Goal: Find specific page/section: Find specific page/section

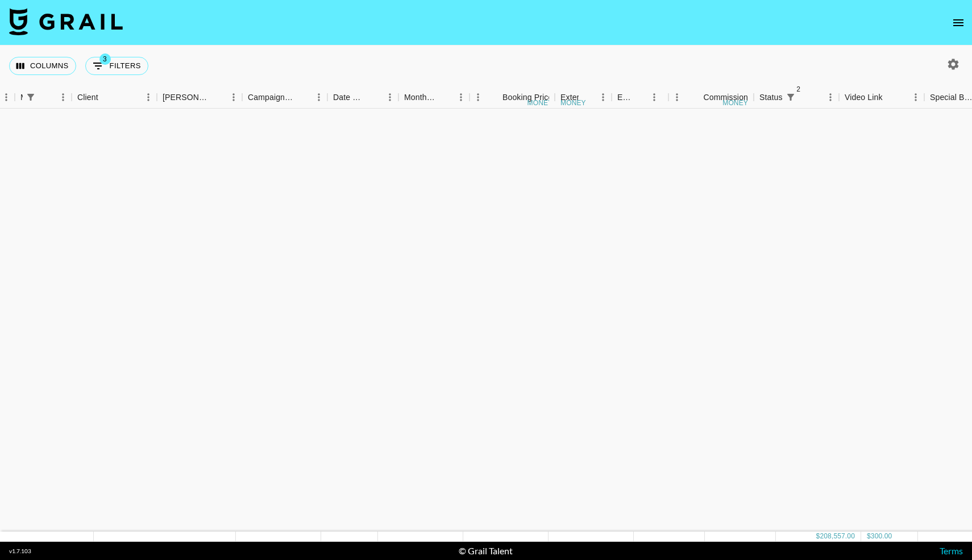
scroll to position [1208, 306]
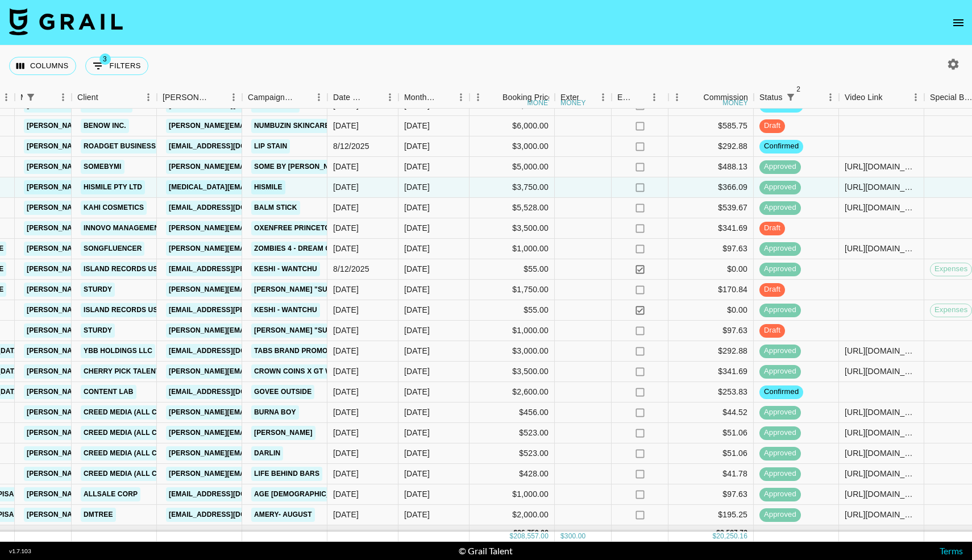
click at [963, 22] on icon "open drawer" at bounding box center [958, 23] width 14 height 14
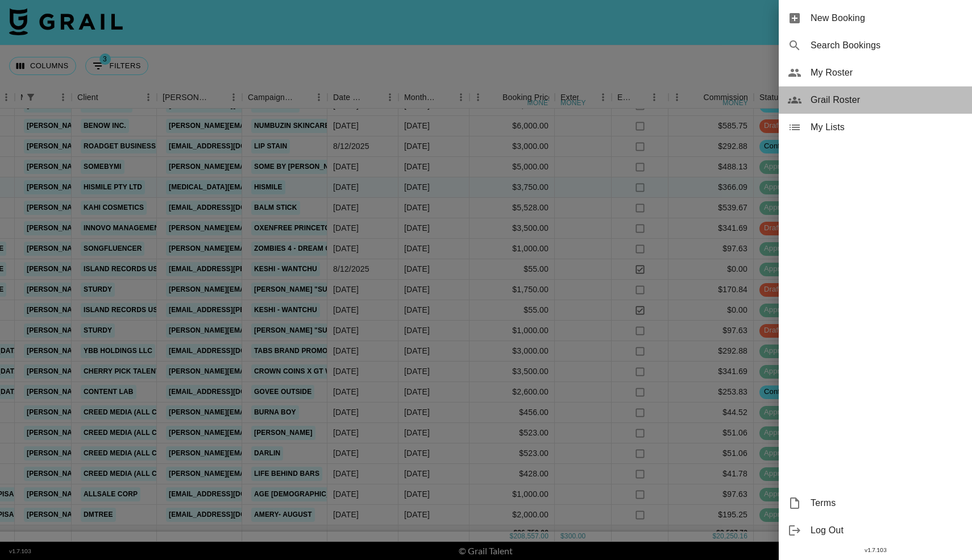
click at [797, 105] on icon at bounding box center [795, 100] width 14 height 14
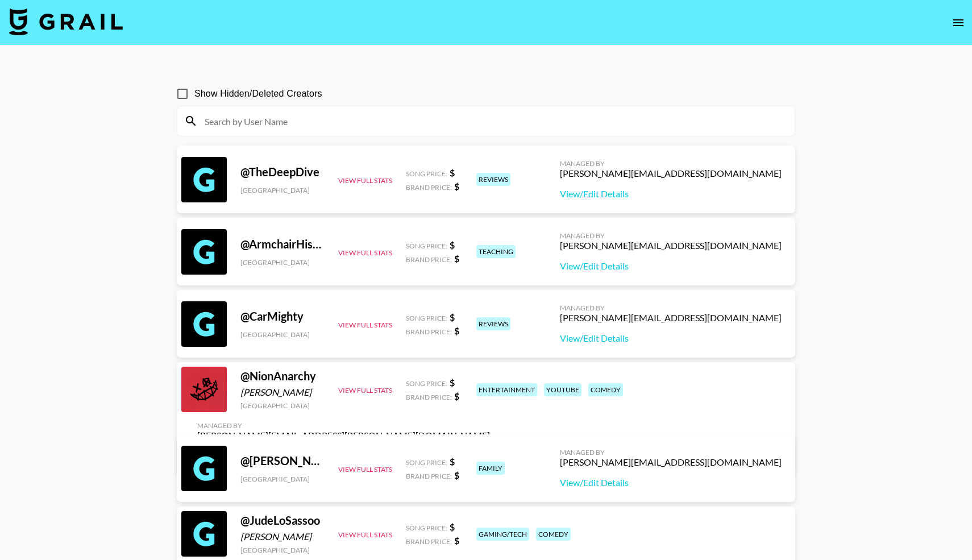
click at [955, 25] on icon "open drawer" at bounding box center [958, 22] width 10 height 7
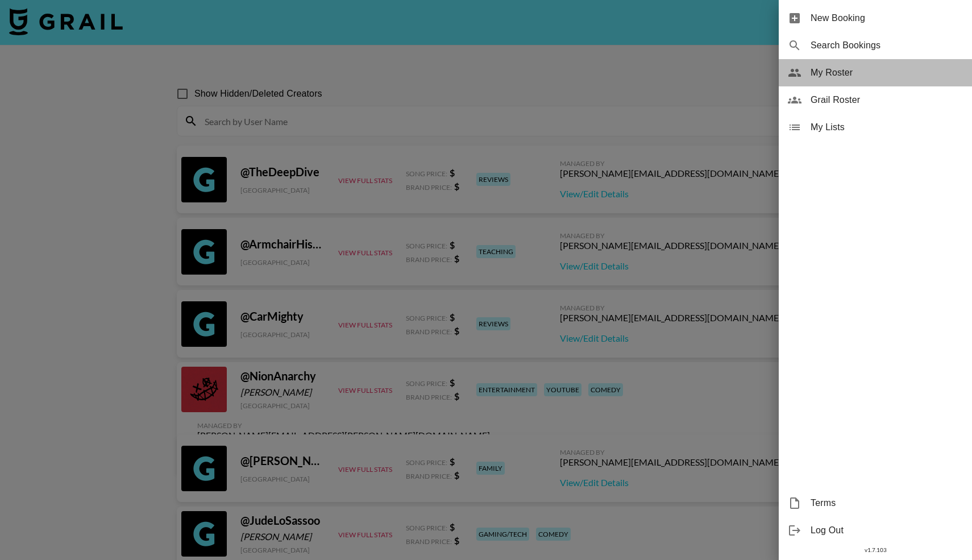
click at [819, 75] on span "My Roster" at bounding box center [886, 73] width 152 height 14
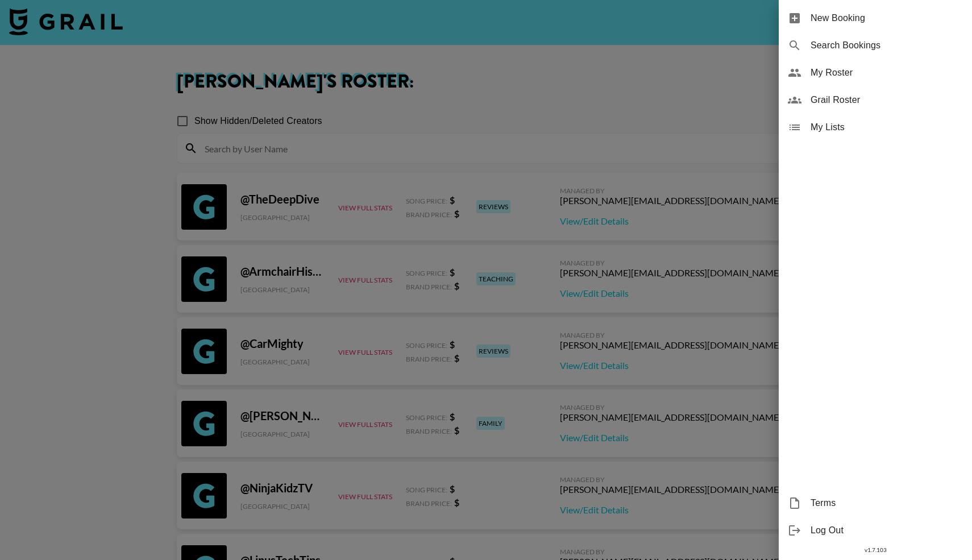
click at [397, 136] on div at bounding box center [486, 280] width 972 height 560
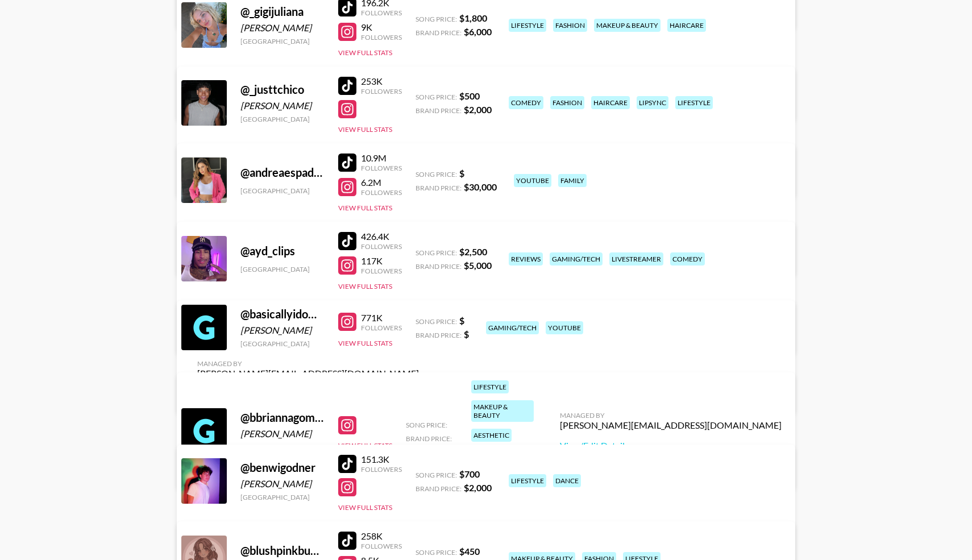
scroll to position [1556, 0]
click at [357, 440] on button "View Full Stats" at bounding box center [365, 444] width 54 height 9
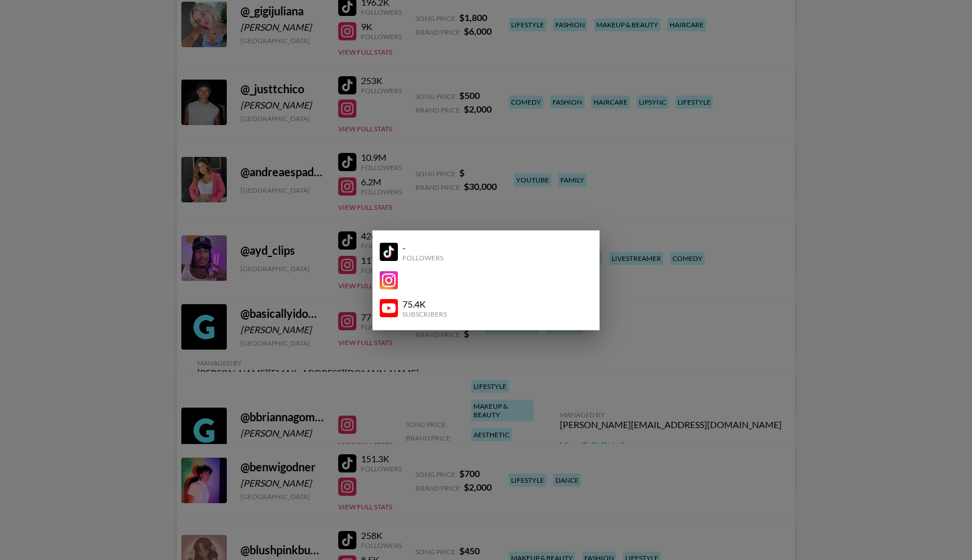
click at [383, 249] on img at bounding box center [389, 252] width 18 height 18
click at [386, 282] on img at bounding box center [389, 280] width 18 height 18
click at [388, 311] on img at bounding box center [389, 308] width 18 height 18
click at [145, 327] on div at bounding box center [486, 280] width 972 height 560
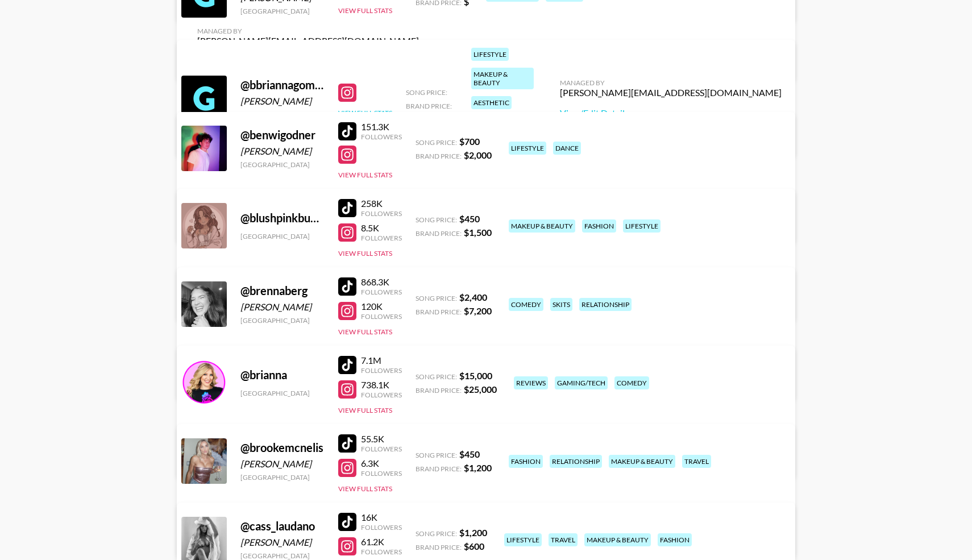
scroll to position [1889, 0]
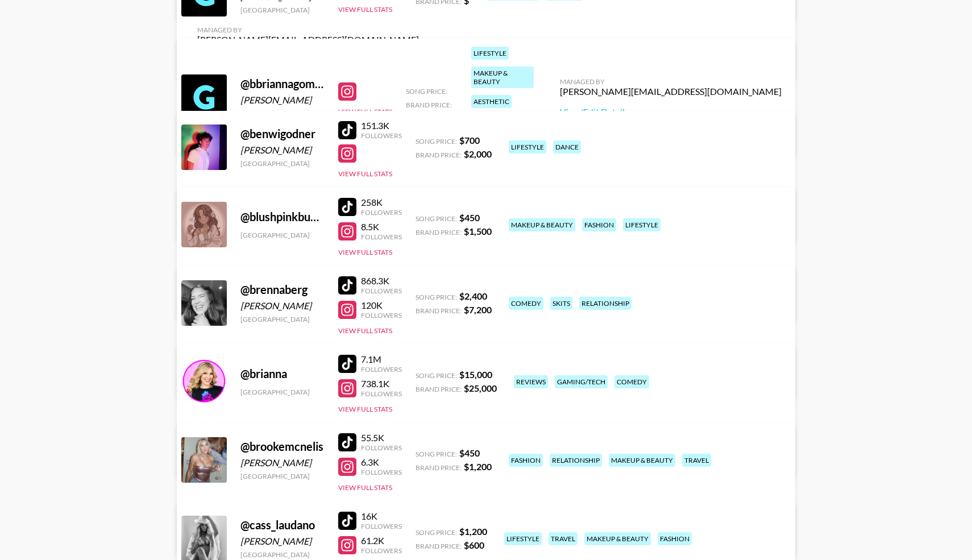
click at [351, 283] on div at bounding box center [347, 285] width 18 height 18
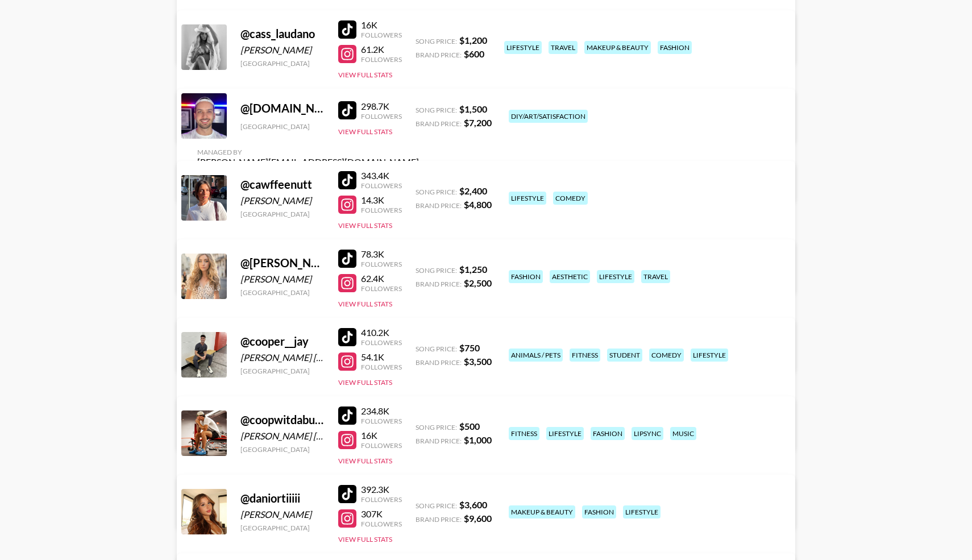
scroll to position [2390, 0]
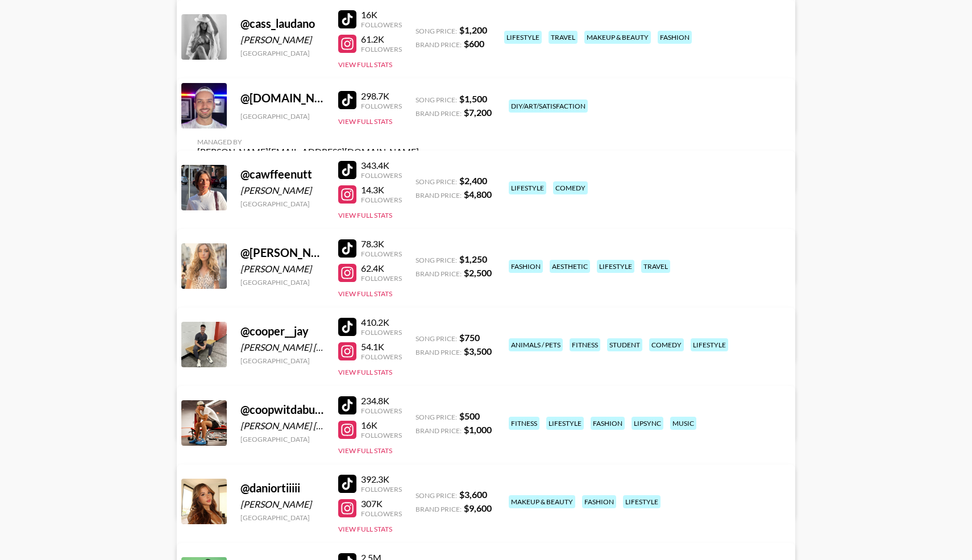
click at [347, 168] on div at bounding box center [347, 170] width 18 height 18
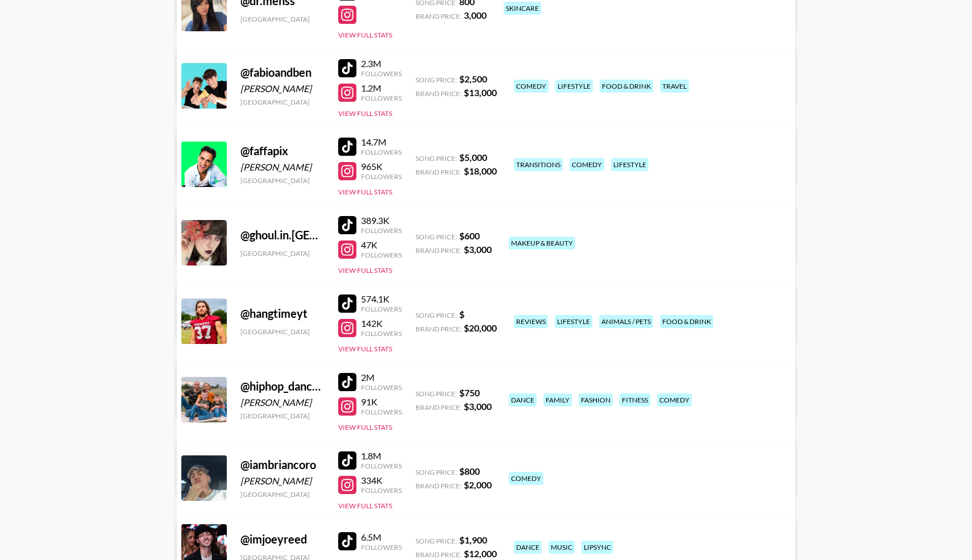
scroll to position [3040, 0]
click at [349, 305] on div at bounding box center [347, 303] width 18 height 18
click at [348, 329] on div at bounding box center [347, 327] width 18 height 18
click at [349, 343] on div "574.1K Followers 142K Followers View Full Stats" at bounding box center [370, 320] width 64 height 65
click at [349, 348] on button "View Full Stats" at bounding box center [365, 348] width 54 height 9
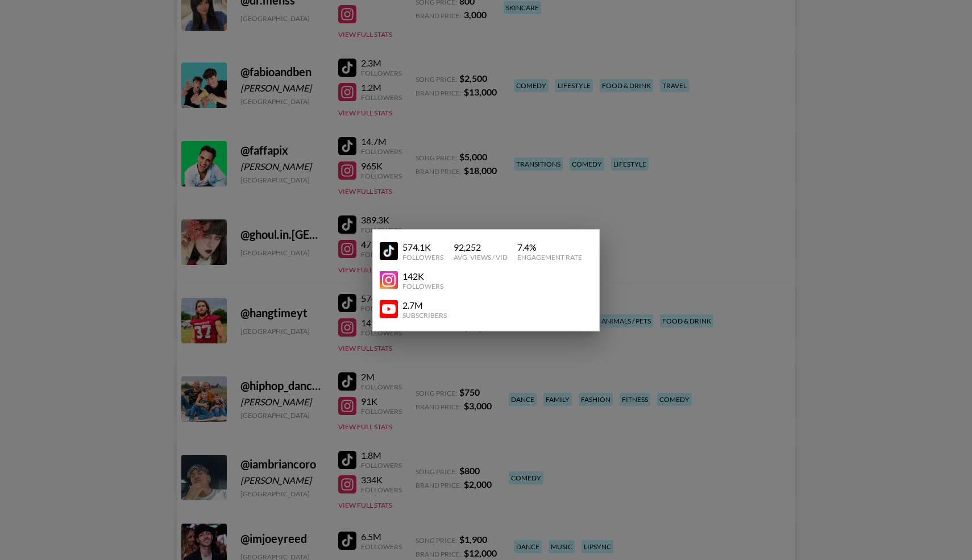
click at [391, 310] on img at bounding box center [389, 309] width 18 height 18
click at [109, 304] on div at bounding box center [486, 280] width 972 height 560
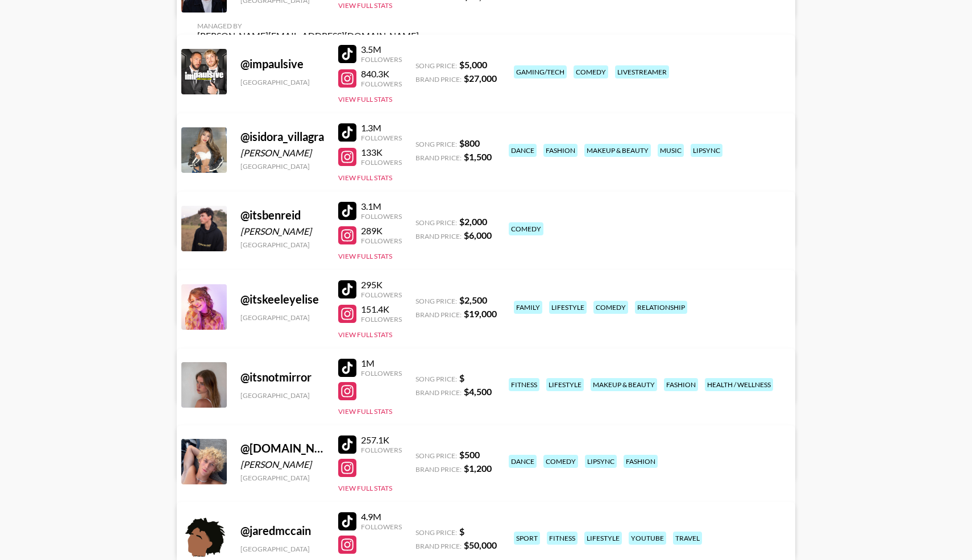
scroll to position [3597, 0]
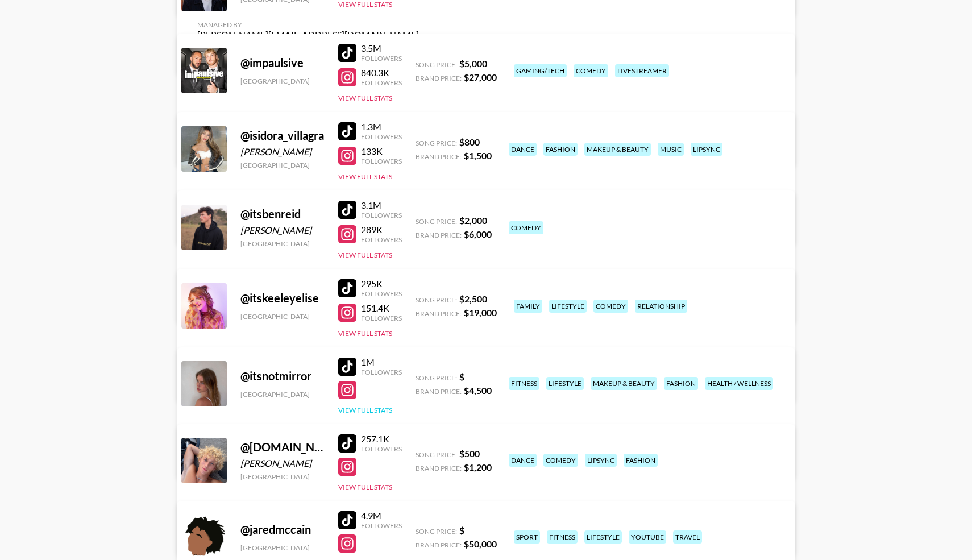
click at [352, 406] on button "View Full Stats" at bounding box center [365, 410] width 54 height 9
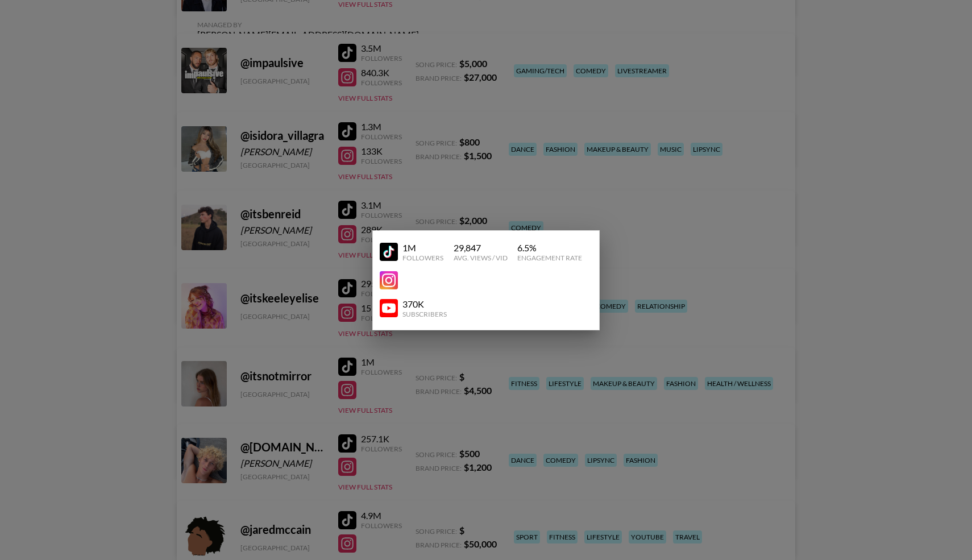
click at [391, 253] on img at bounding box center [389, 252] width 18 height 18
click at [389, 278] on img at bounding box center [389, 280] width 18 height 18
click at [391, 309] on img at bounding box center [389, 308] width 18 height 18
click at [281, 258] on div at bounding box center [486, 280] width 972 height 560
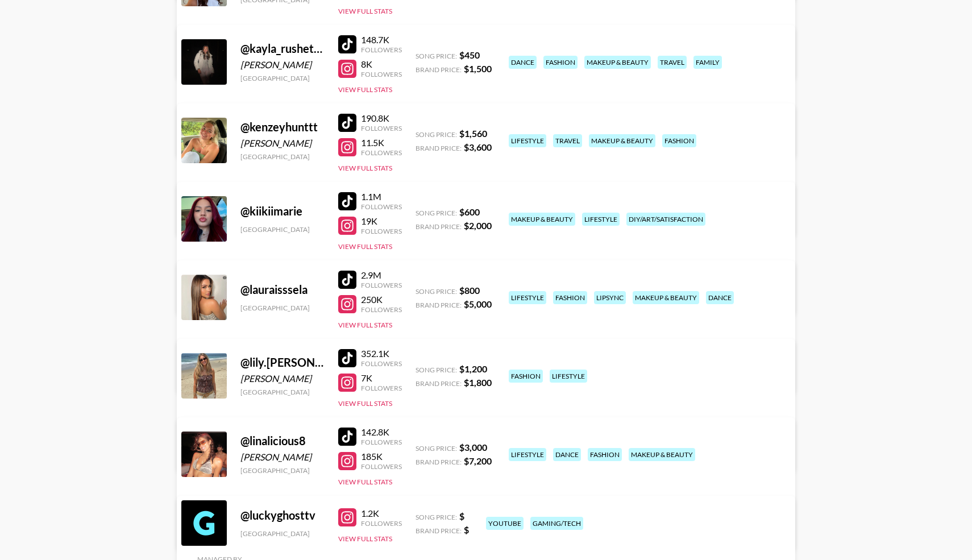
scroll to position [4936, 0]
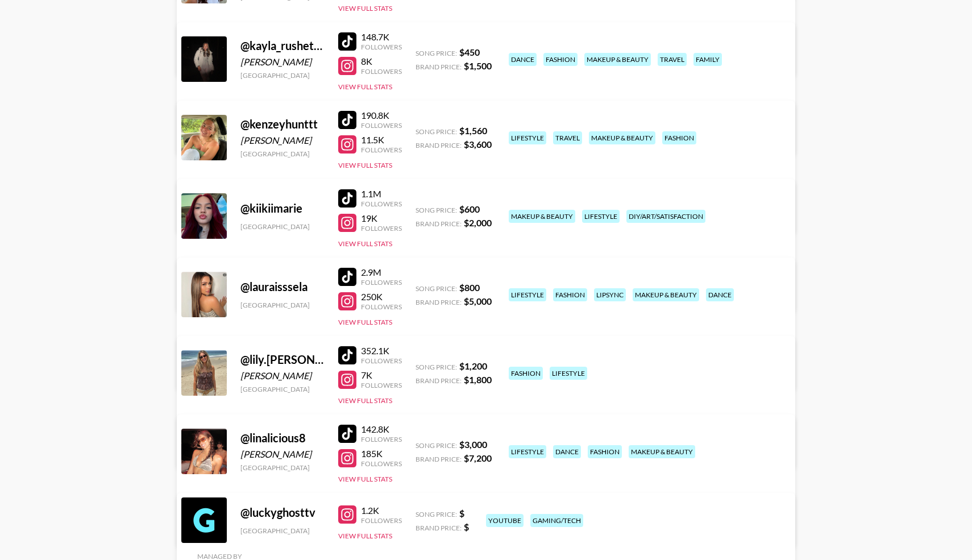
click at [347, 199] on div at bounding box center [347, 198] width 18 height 18
click at [343, 223] on div at bounding box center [347, 223] width 18 height 18
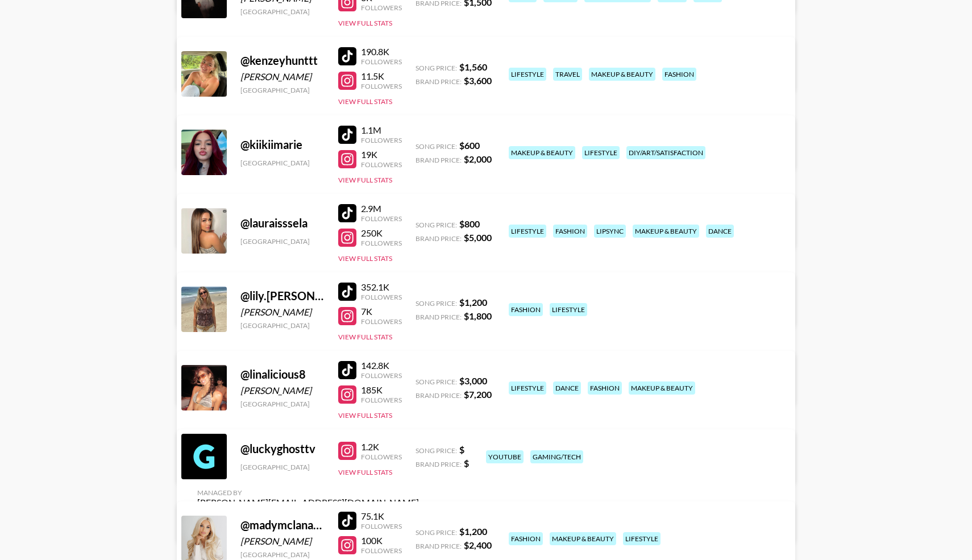
scroll to position [5001, 0]
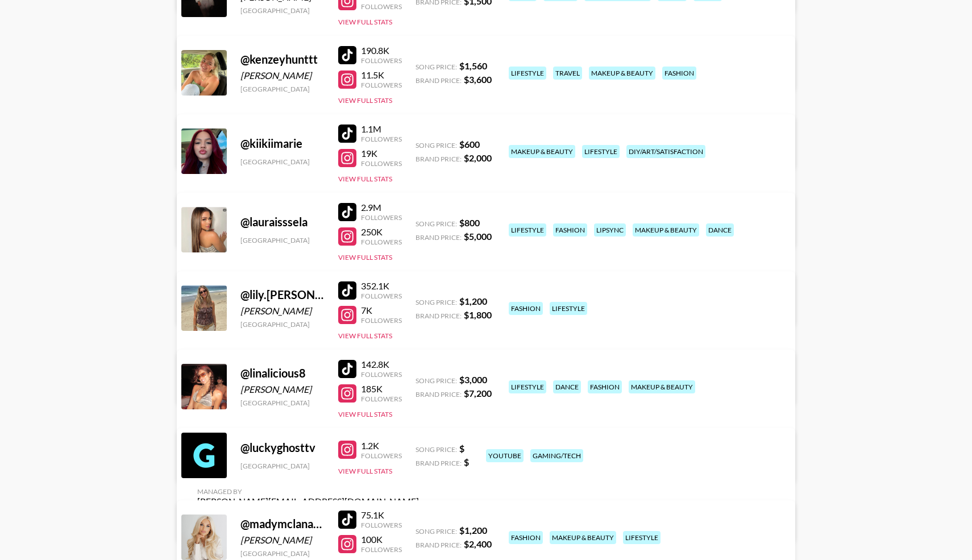
click at [351, 206] on div at bounding box center [347, 212] width 18 height 18
click at [344, 367] on div at bounding box center [347, 369] width 18 height 18
click at [341, 393] on div at bounding box center [347, 393] width 18 height 18
click at [345, 415] on button "View Full Stats" at bounding box center [365, 414] width 54 height 9
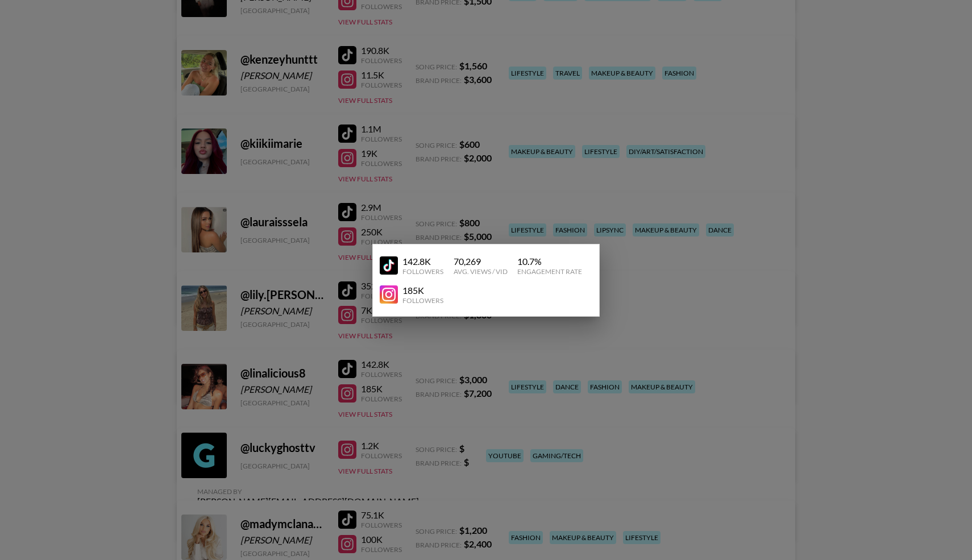
click at [290, 371] on div at bounding box center [486, 280] width 972 height 560
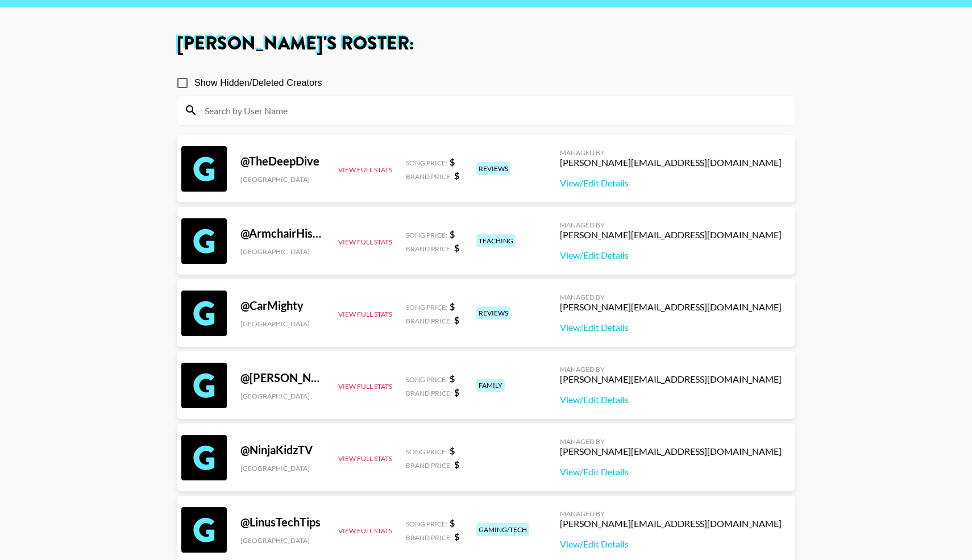
scroll to position [0, 0]
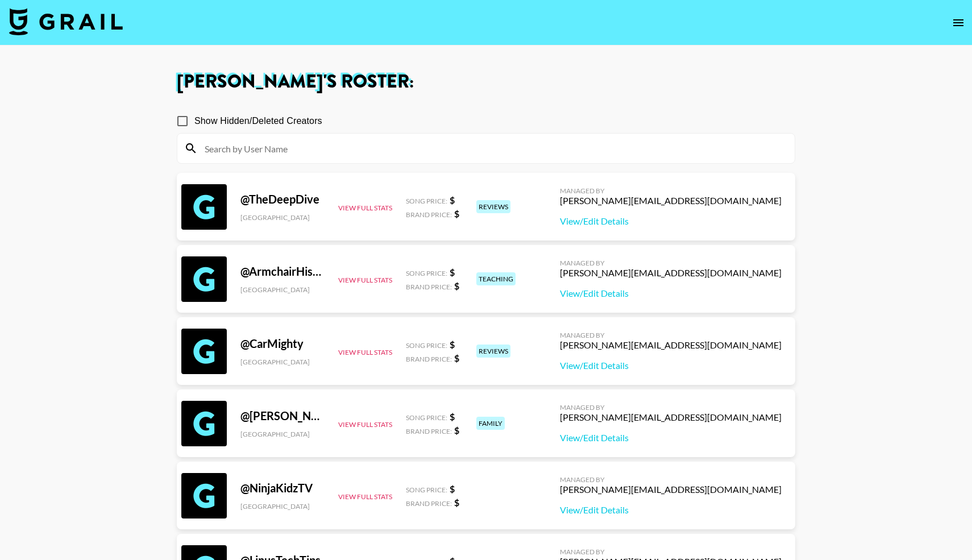
click at [260, 144] on input at bounding box center [493, 148] width 590 height 18
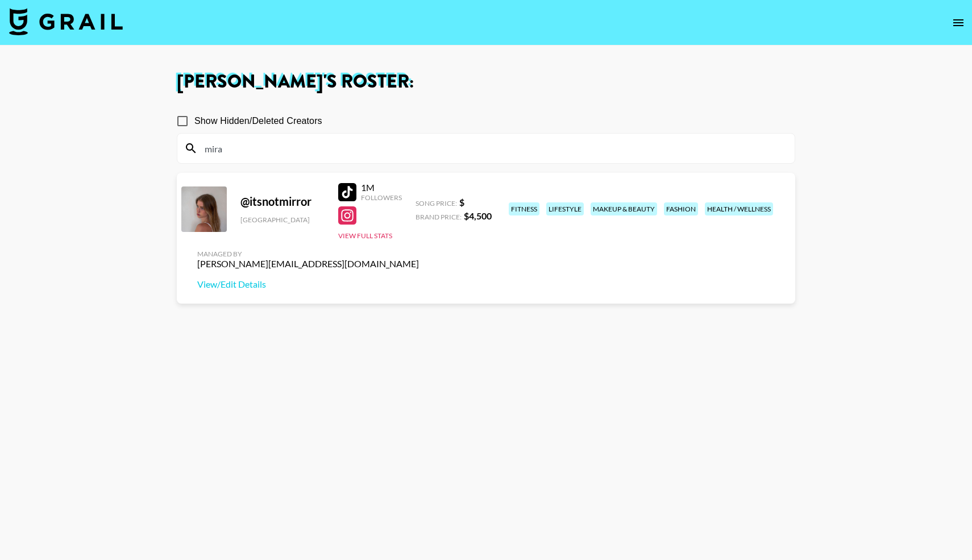
type input "mira"
click at [348, 190] on div at bounding box center [347, 192] width 18 height 18
click at [348, 216] on div at bounding box center [347, 215] width 18 height 18
click at [354, 231] on div "1M Followers View Full Stats" at bounding box center [370, 208] width 64 height 63
click at [354, 236] on button "View Full Stats" at bounding box center [365, 235] width 54 height 9
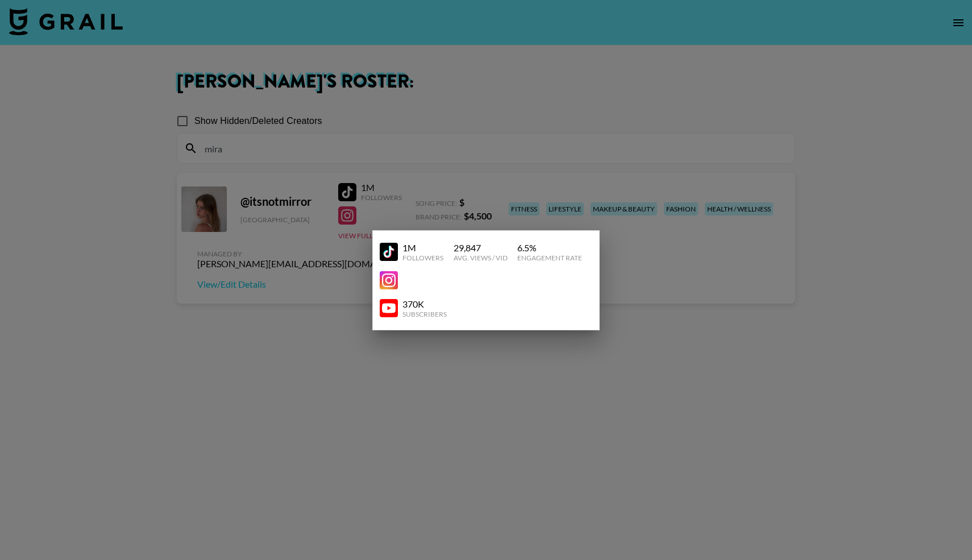
click at [391, 319] on div "370K Subscribers" at bounding box center [486, 308] width 213 height 29
click at [389, 313] on img at bounding box center [389, 308] width 18 height 18
